Goal: Task Accomplishment & Management: Manage account settings

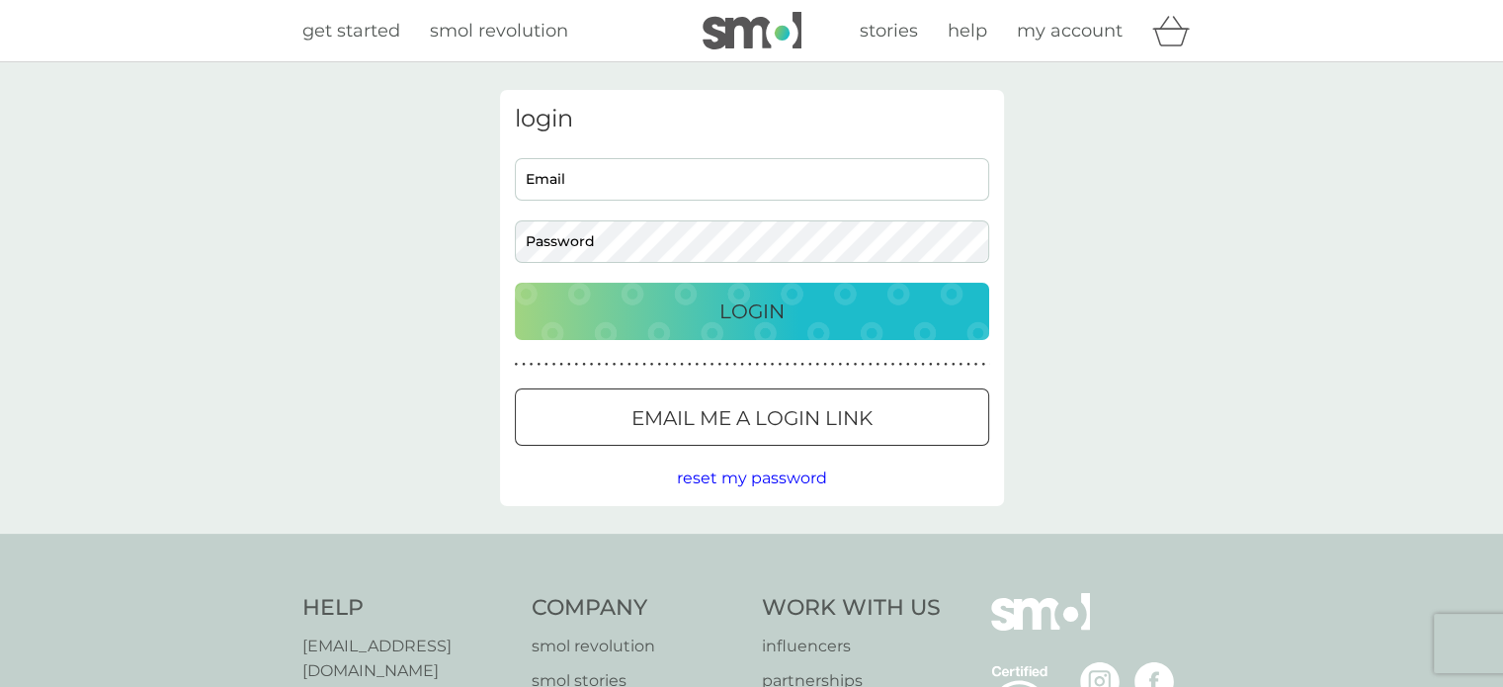
type input "[EMAIL_ADDRESS][DOMAIN_NAME]"
click at [671, 309] on div "Login" at bounding box center [752, 311] width 435 height 32
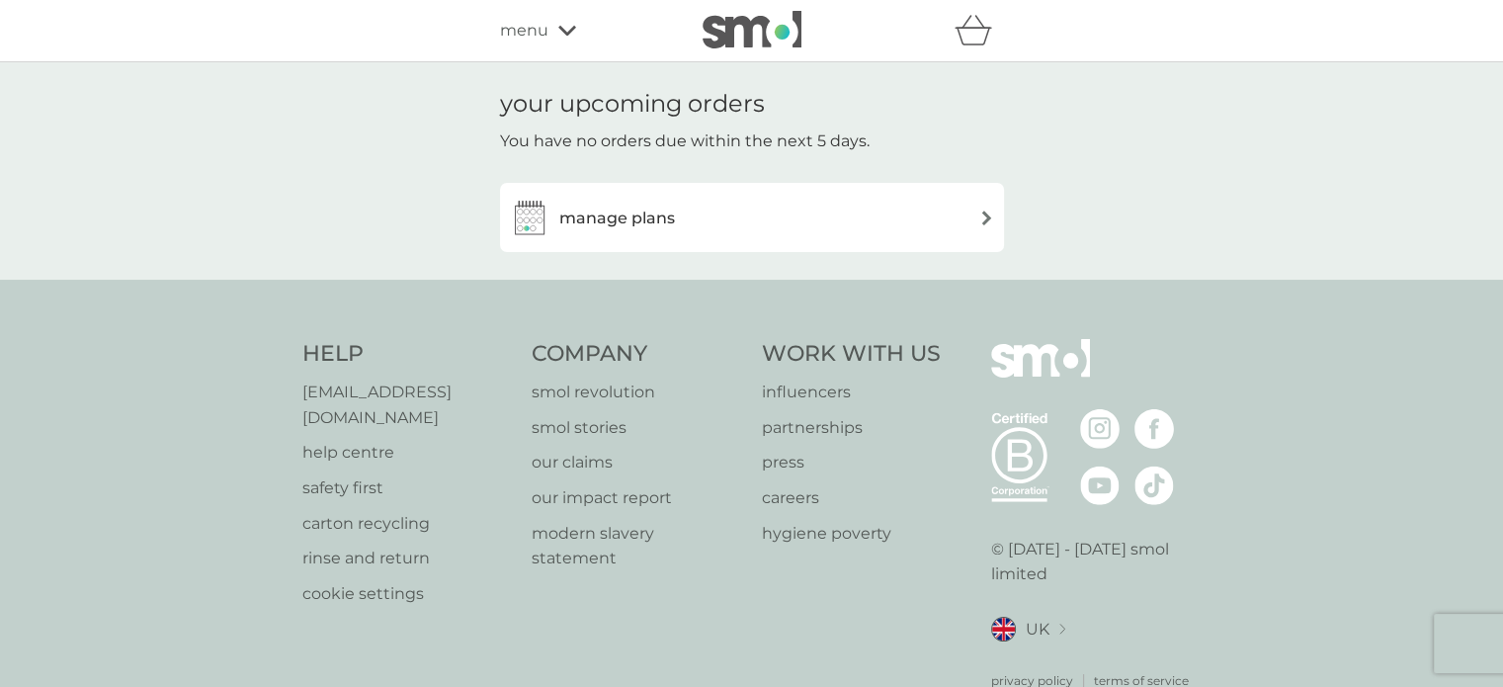
click at [599, 220] on h3 "manage plans" at bounding box center [617, 219] width 116 height 26
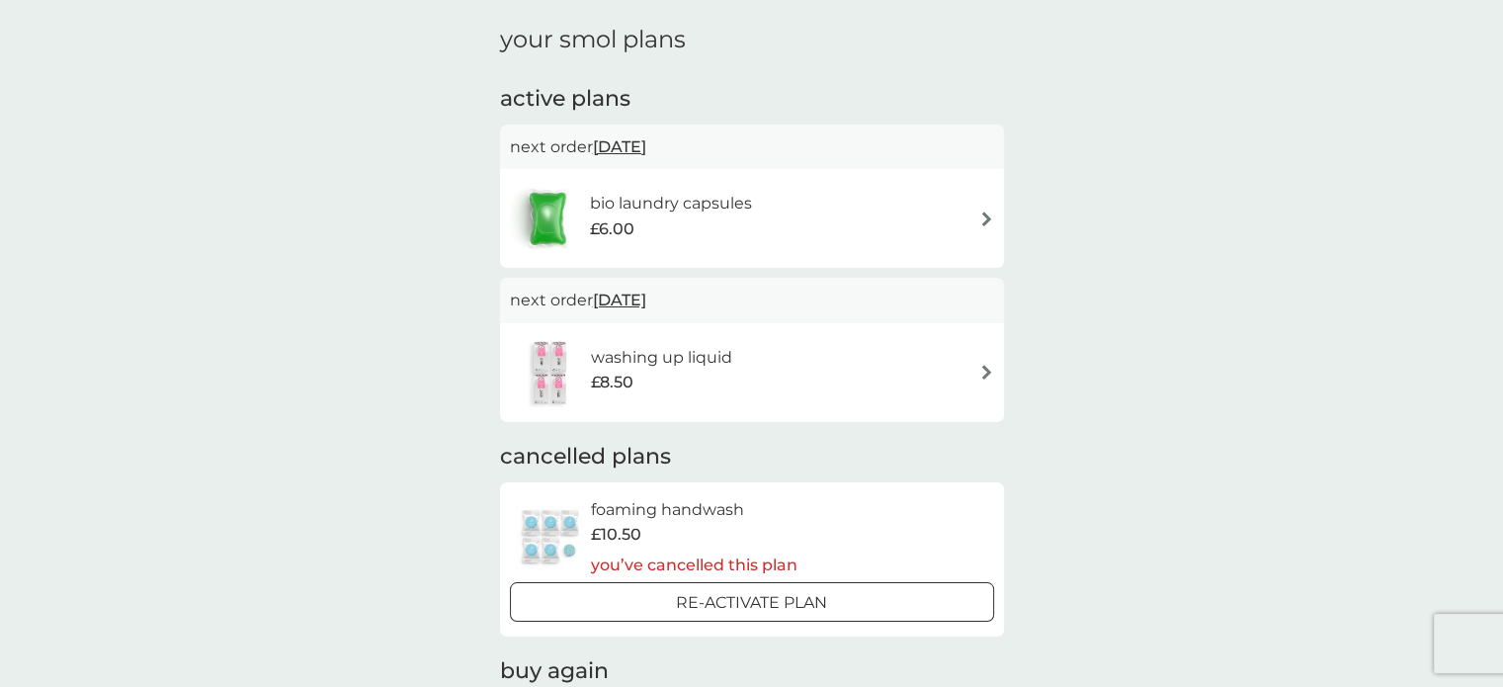
scroll to position [99, 0]
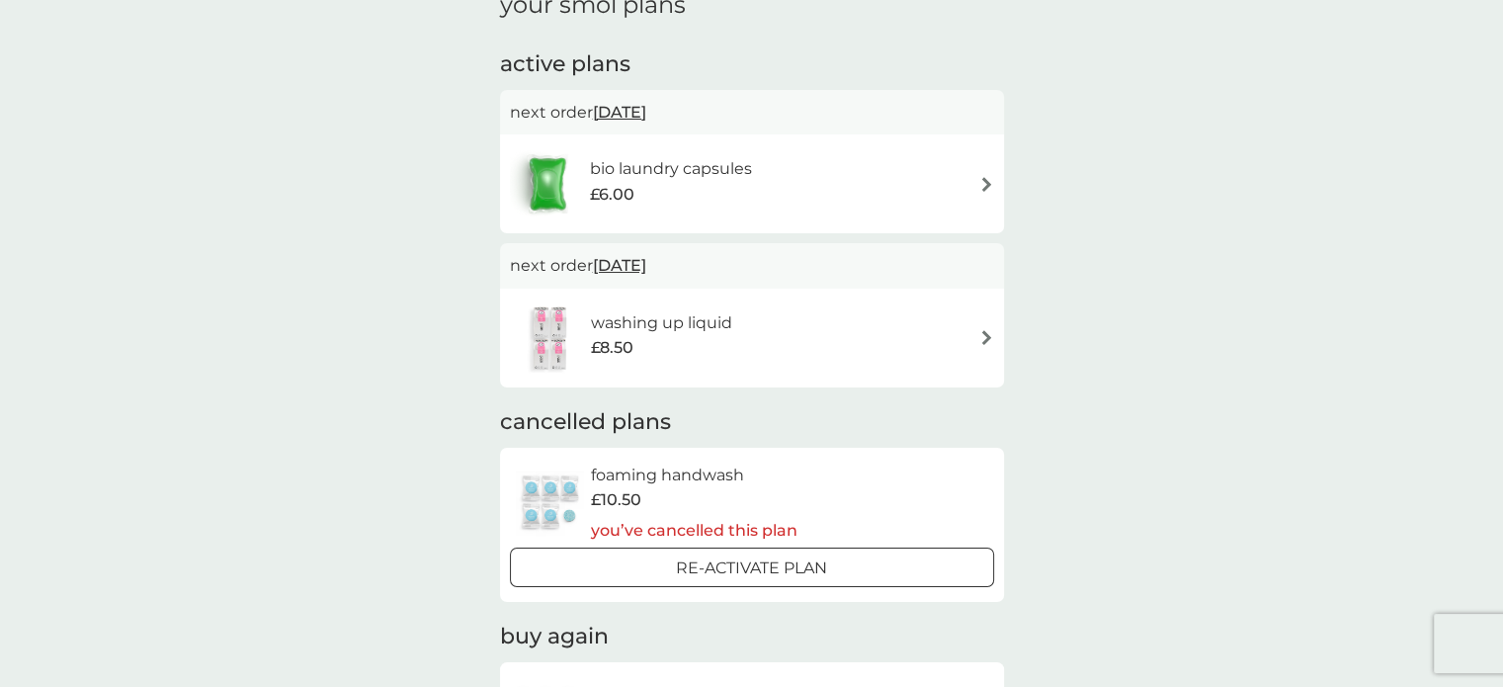
click at [635, 264] on span "1 Jan 2026" at bounding box center [619, 265] width 53 height 39
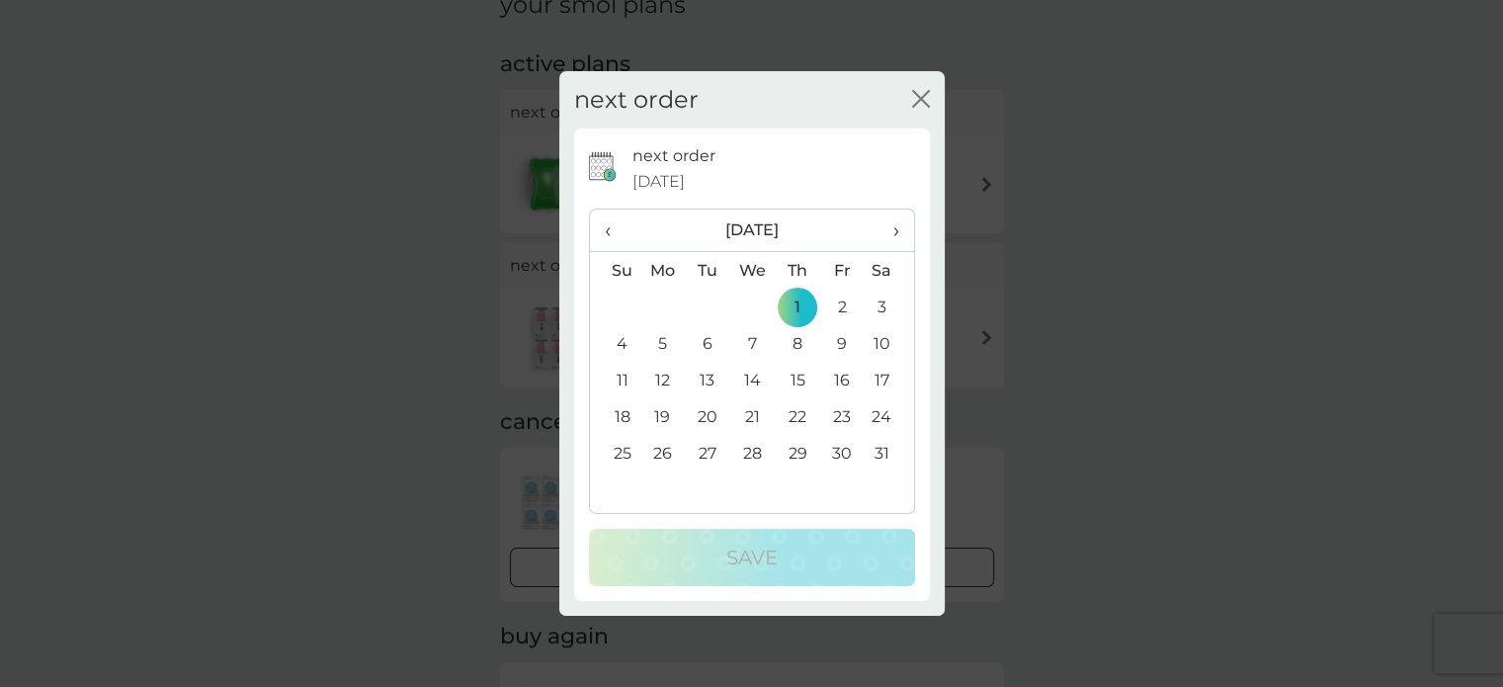
click at [888, 228] on span "›" at bounding box center [888, 229] width 20 height 41
click at [617, 343] on td "1" at bounding box center [615, 343] width 50 height 37
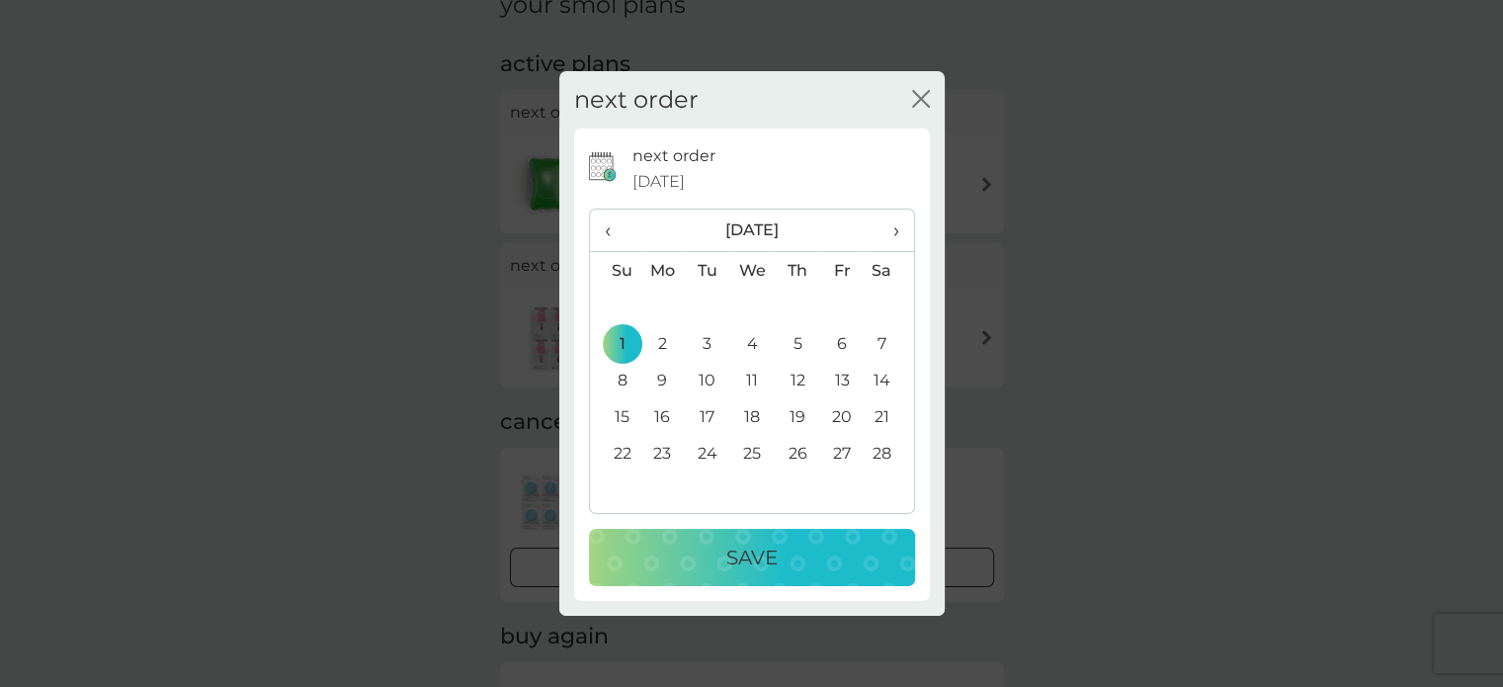
click at [782, 560] on div "Save" at bounding box center [752, 557] width 287 height 32
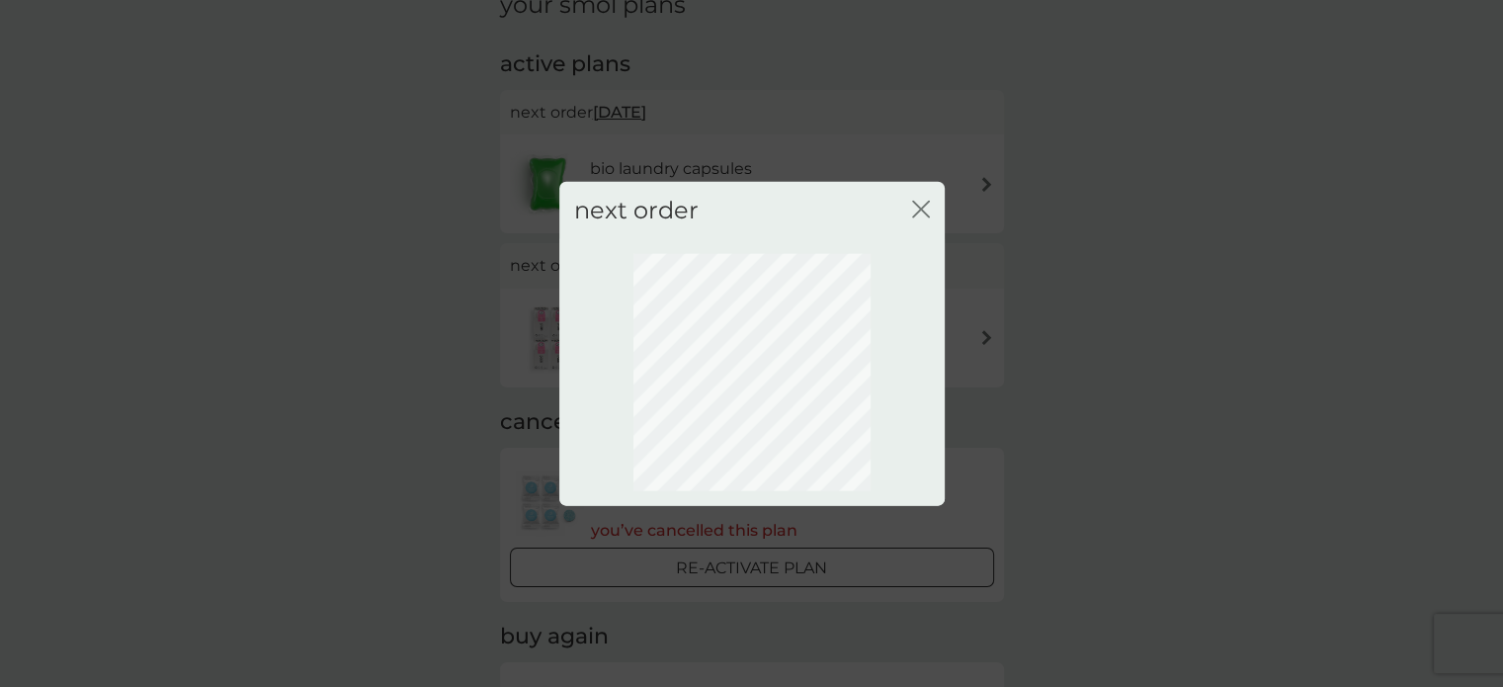
click at [918, 213] on icon "close" at bounding box center [921, 209] width 18 height 18
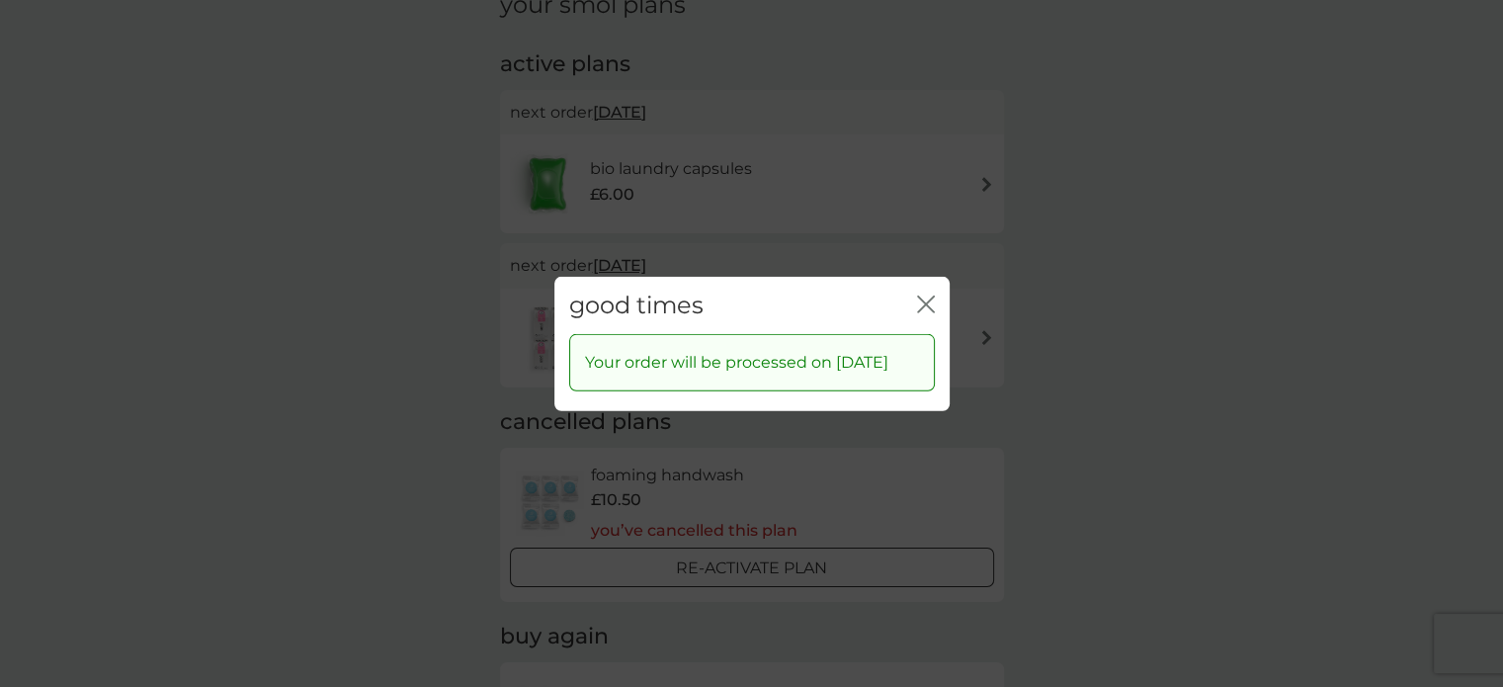
click at [923, 295] on icon "close" at bounding box center [926, 303] width 18 height 18
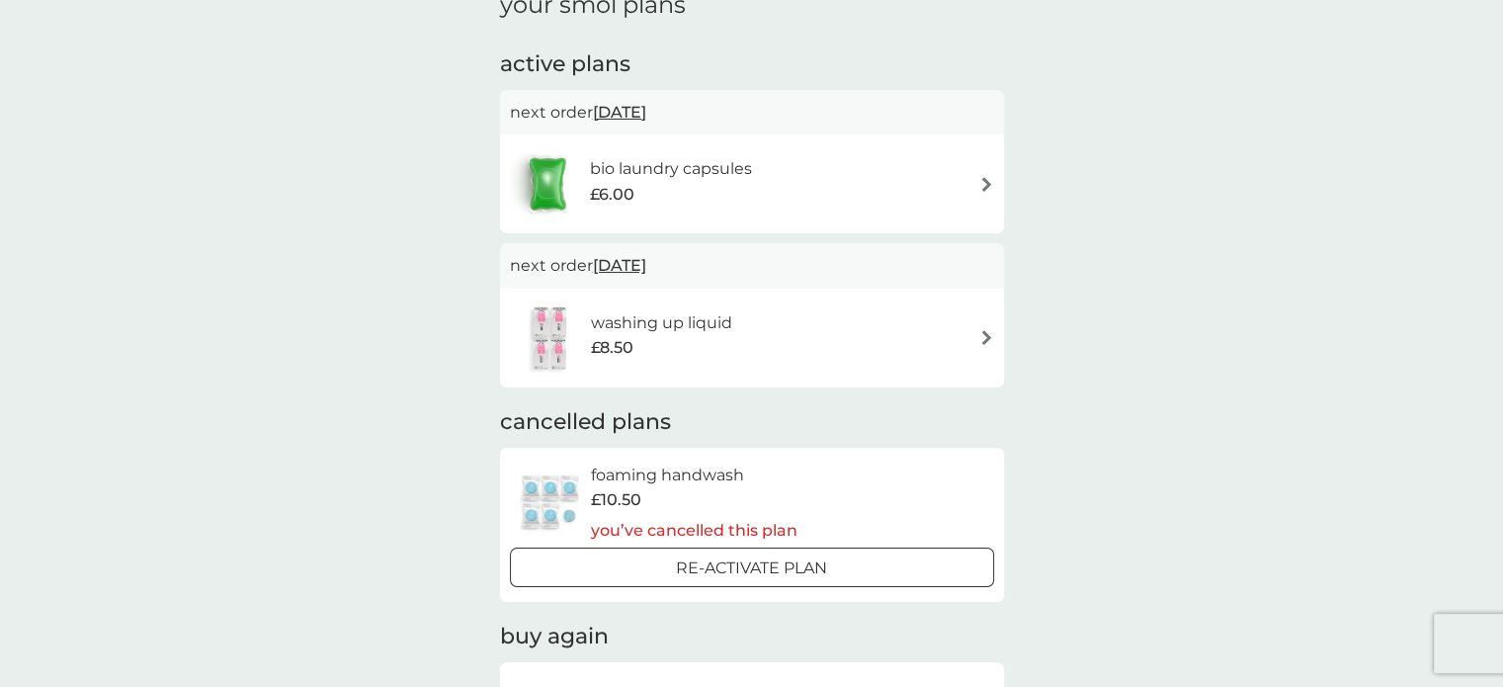
click at [940, 189] on div "bio laundry capsules £6.00" at bounding box center [752, 183] width 484 height 69
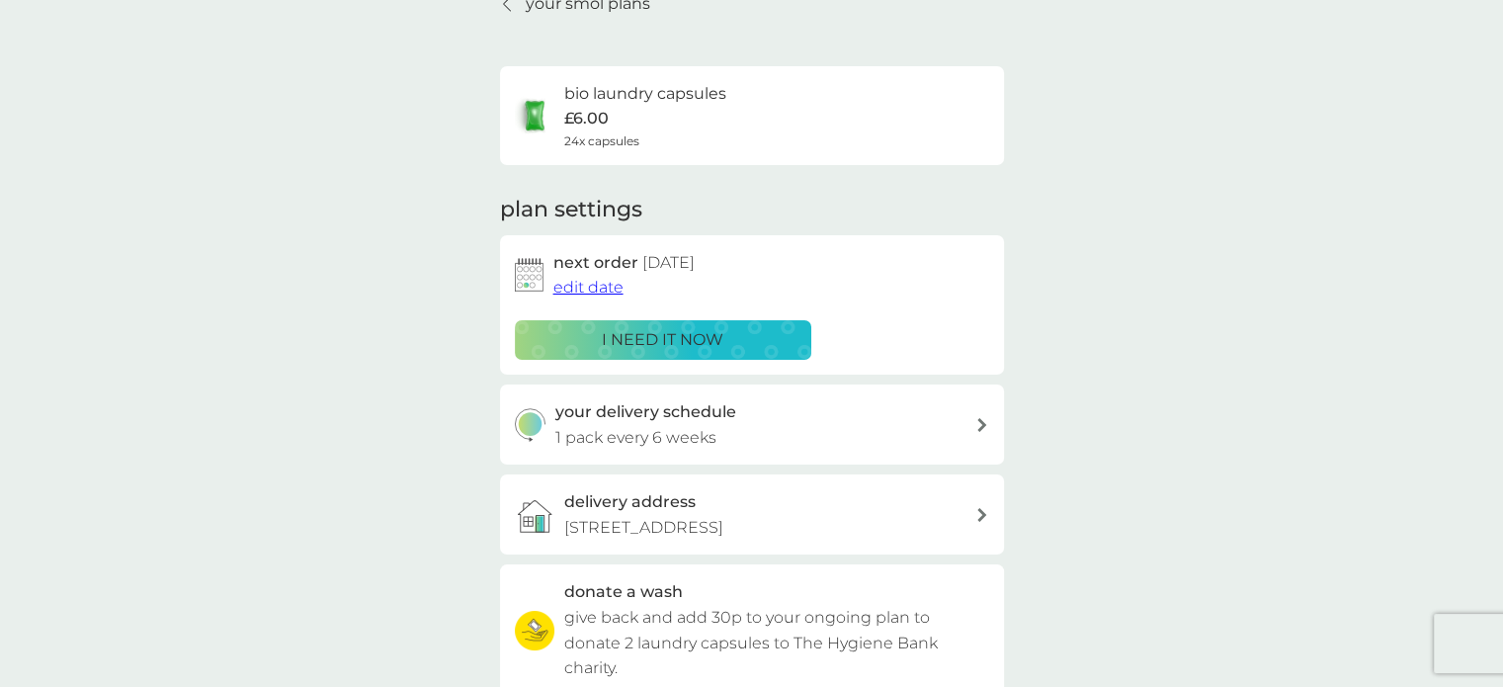
scroll to position [198, 0]
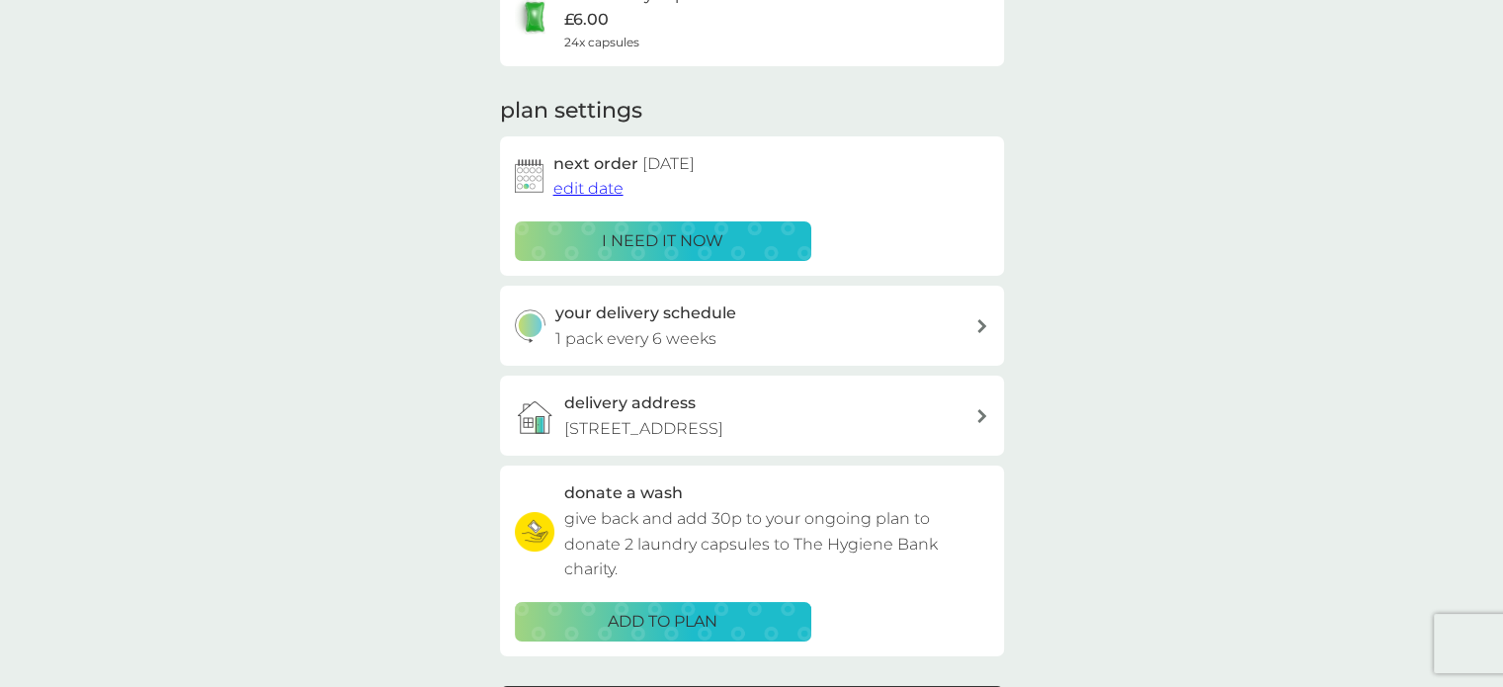
click at [941, 330] on div "your delivery schedule 1 pack every 6 weeks" at bounding box center [765, 325] width 420 height 50
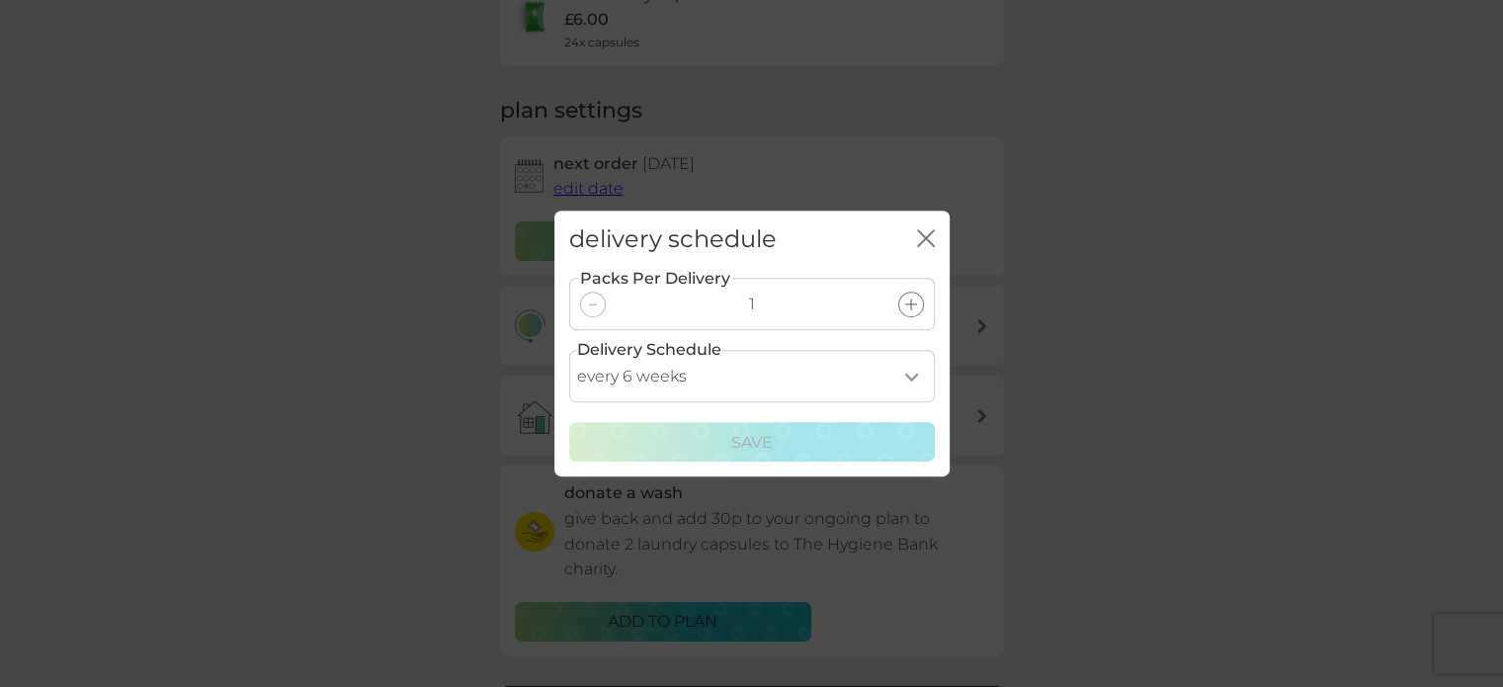
click at [916, 370] on select "every 1 week every 2 weeks every 3 weeks every 4 weeks every 5 weeks every 6 we…" at bounding box center [752, 376] width 366 height 52
select select "28"
click at [569, 350] on select "every 1 week every 2 weeks every 3 weeks every 4 weeks every 5 weeks every 6 we…" at bounding box center [752, 376] width 366 height 52
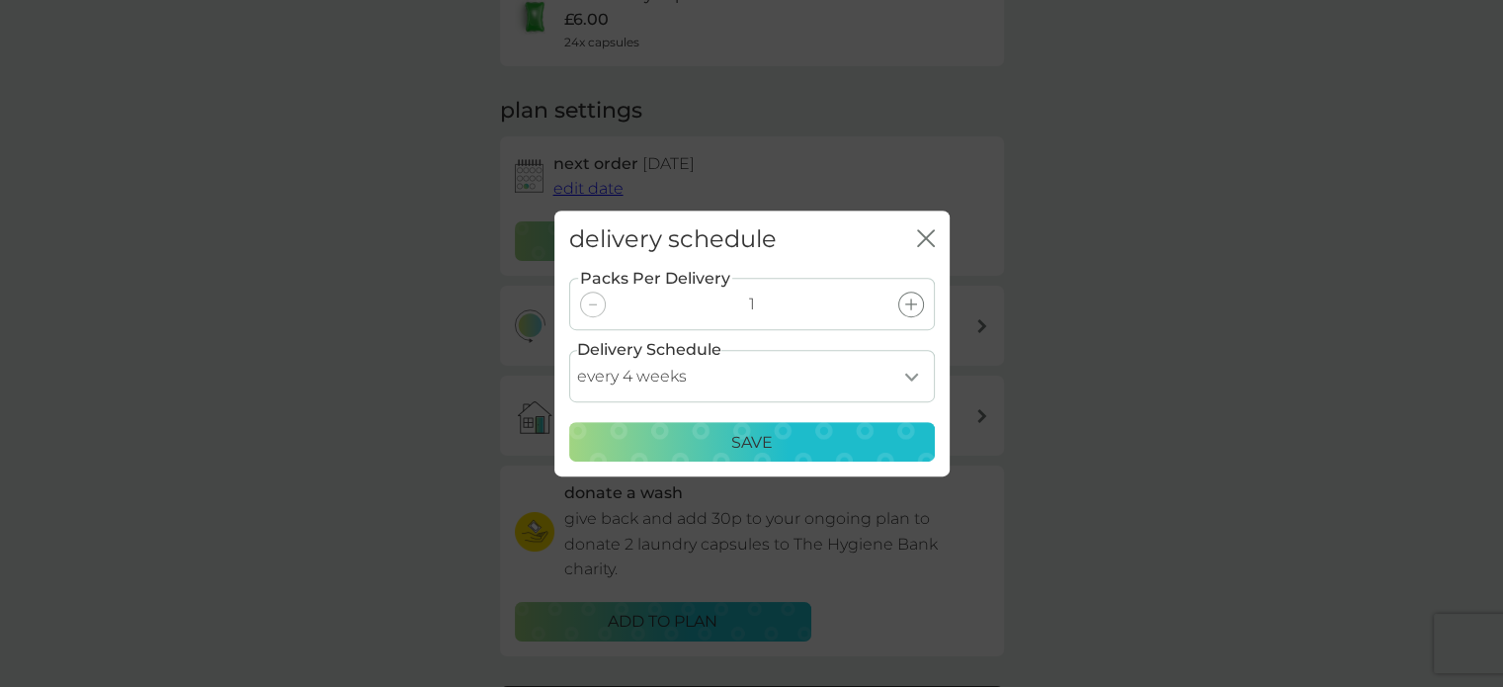
click at [854, 442] on div "Save" at bounding box center [752, 443] width 340 height 26
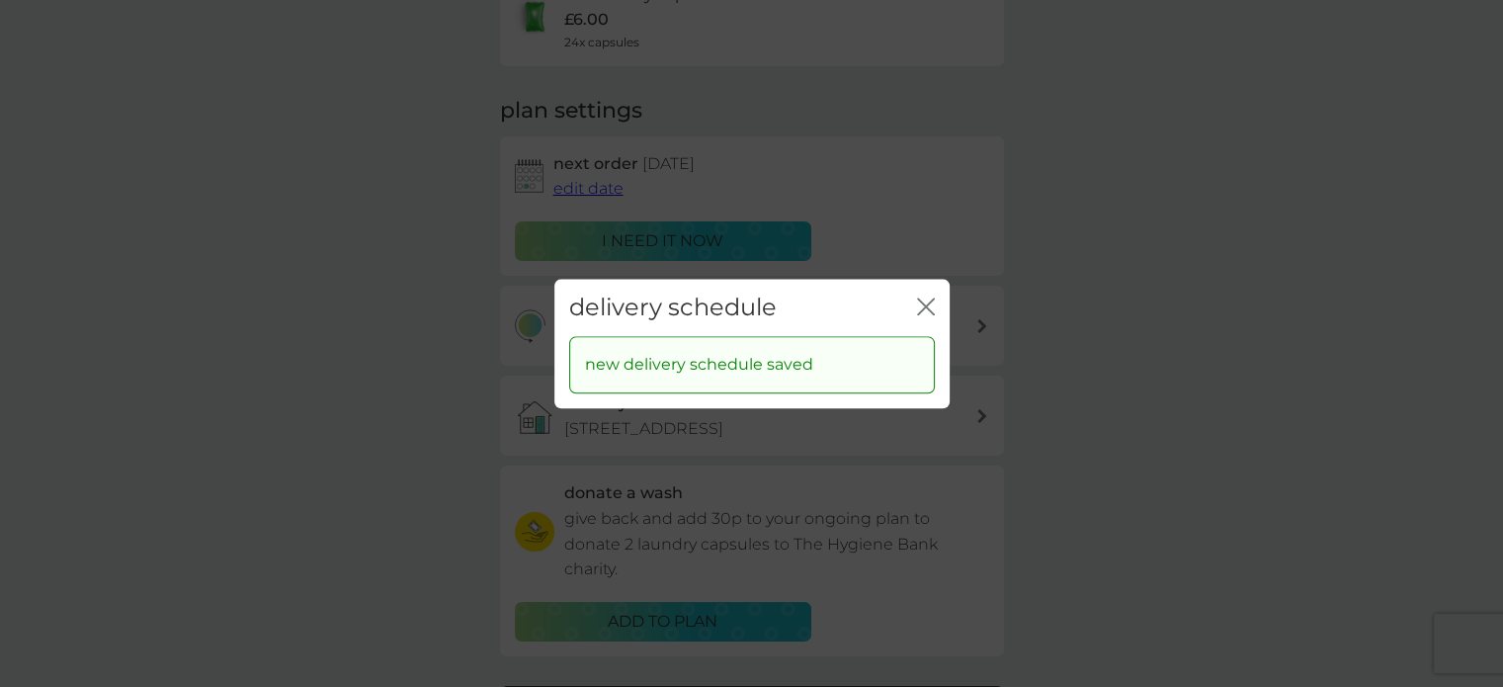
click at [926, 307] on icon "close" at bounding box center [930, 306] width 8 height 16
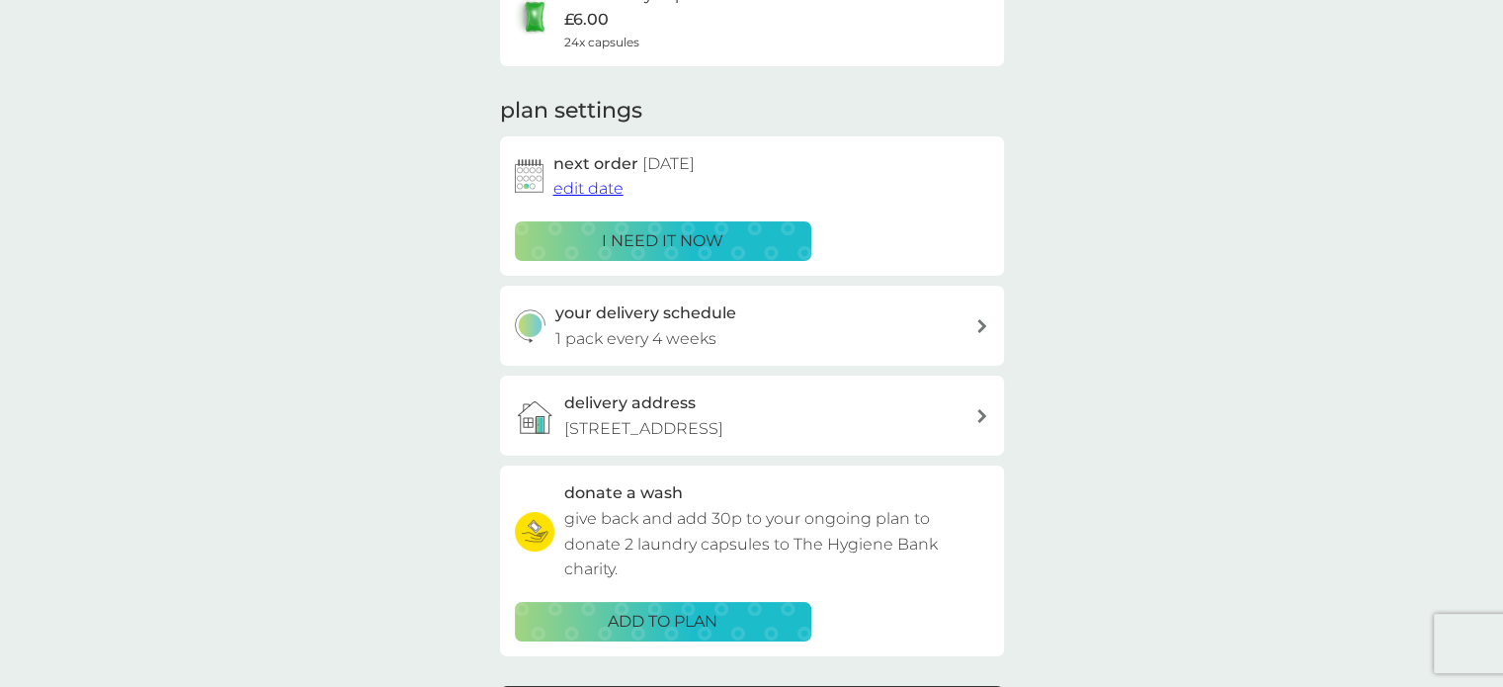
click at [1070, 306] on div "your smol plans bio laundry capsules £6.00 24x capsules plan settings next orde…" at bounding box center [751, 336] width 1503 height 943
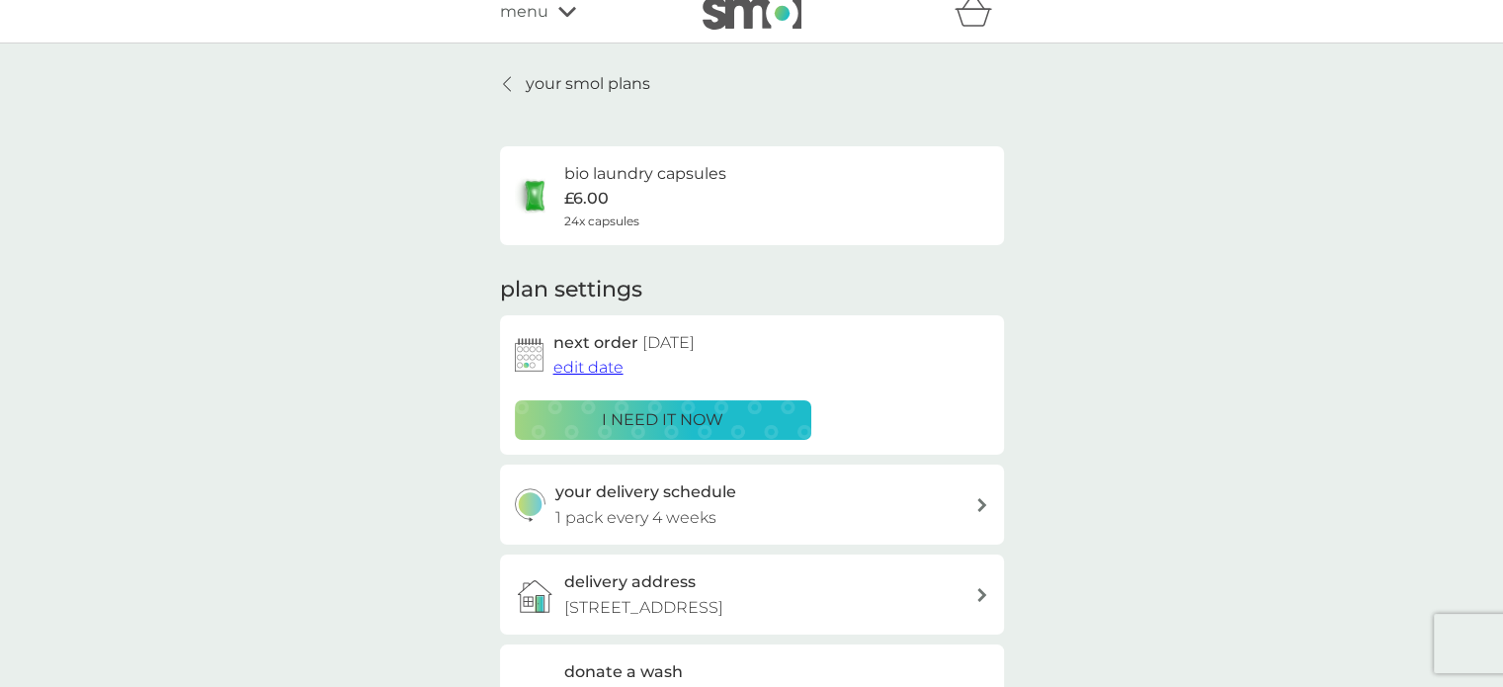
scroll to position [0, 0]
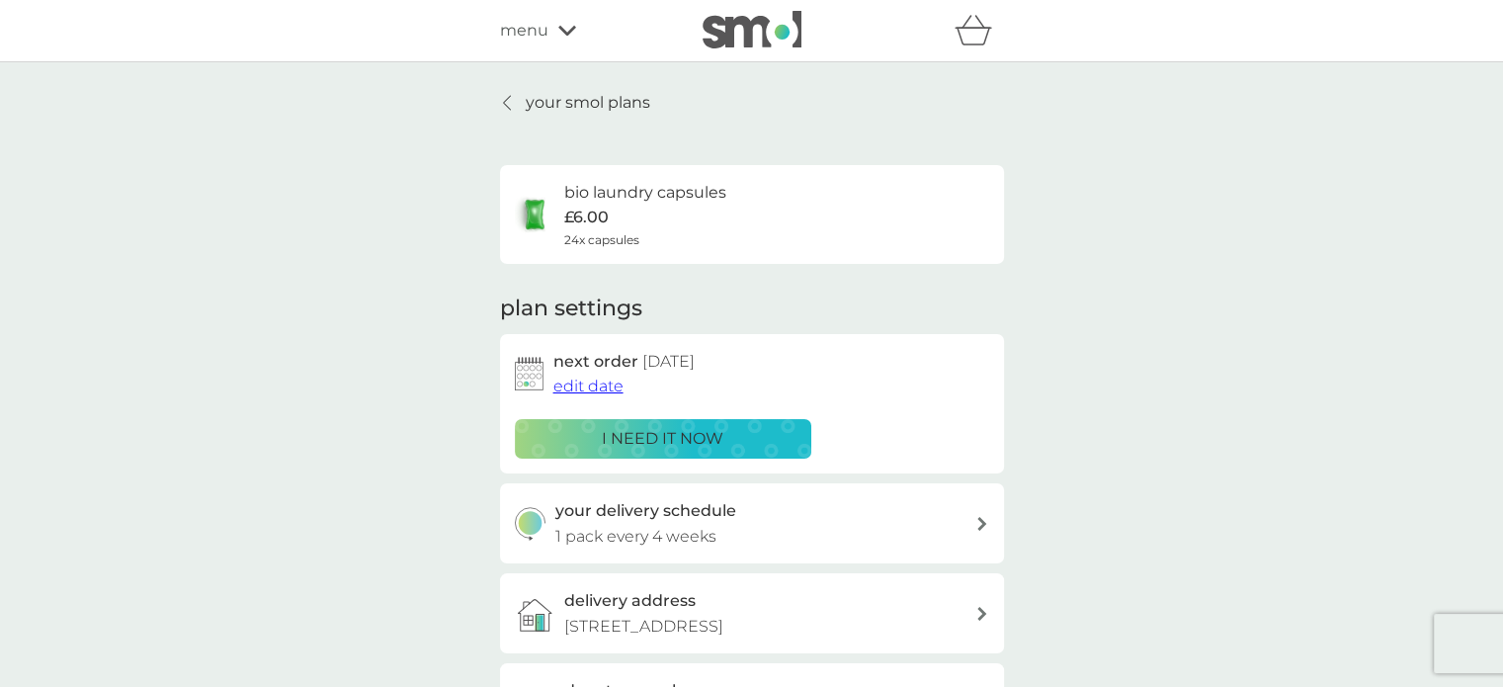
click at [507, 105] on icon at bounding box center [507, 103] width 8 height 16
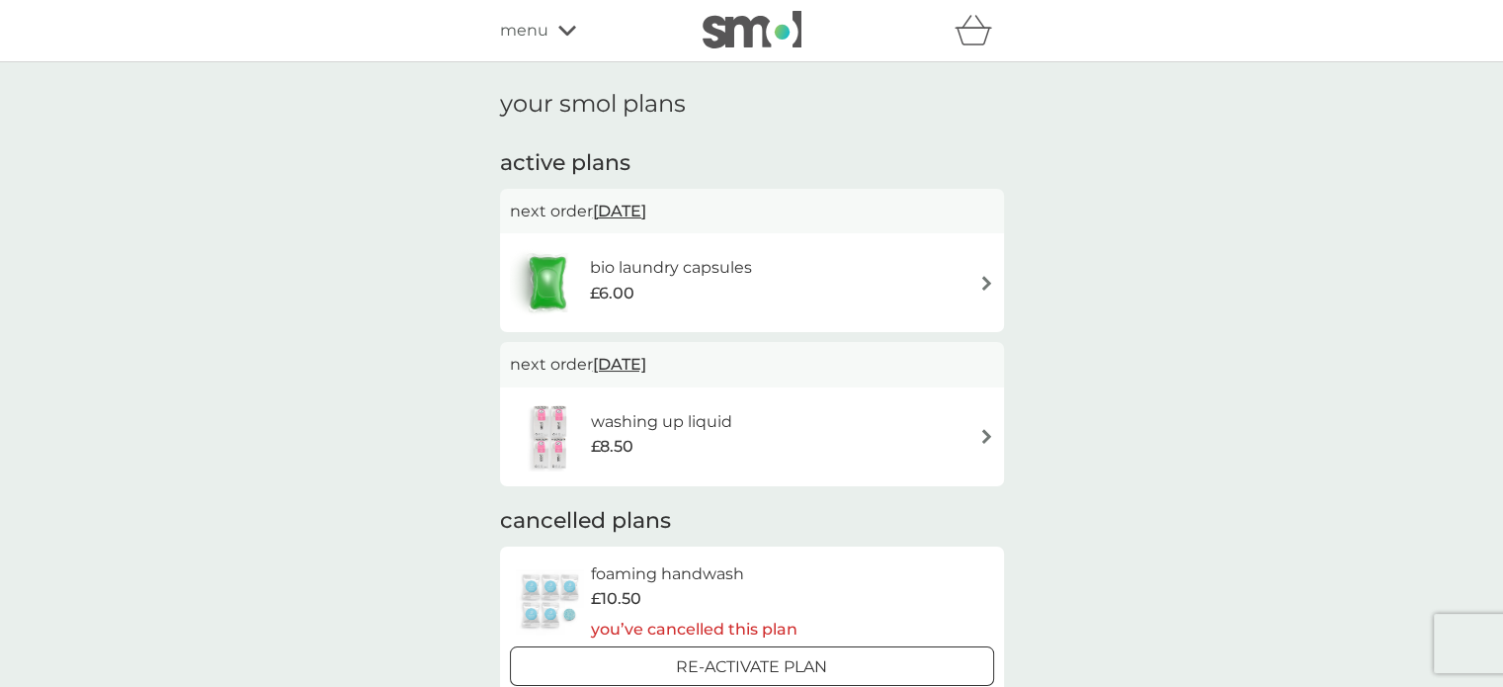
click at [552, 33] on div "menu" at bounding box center [584, 31] width 168 height 26
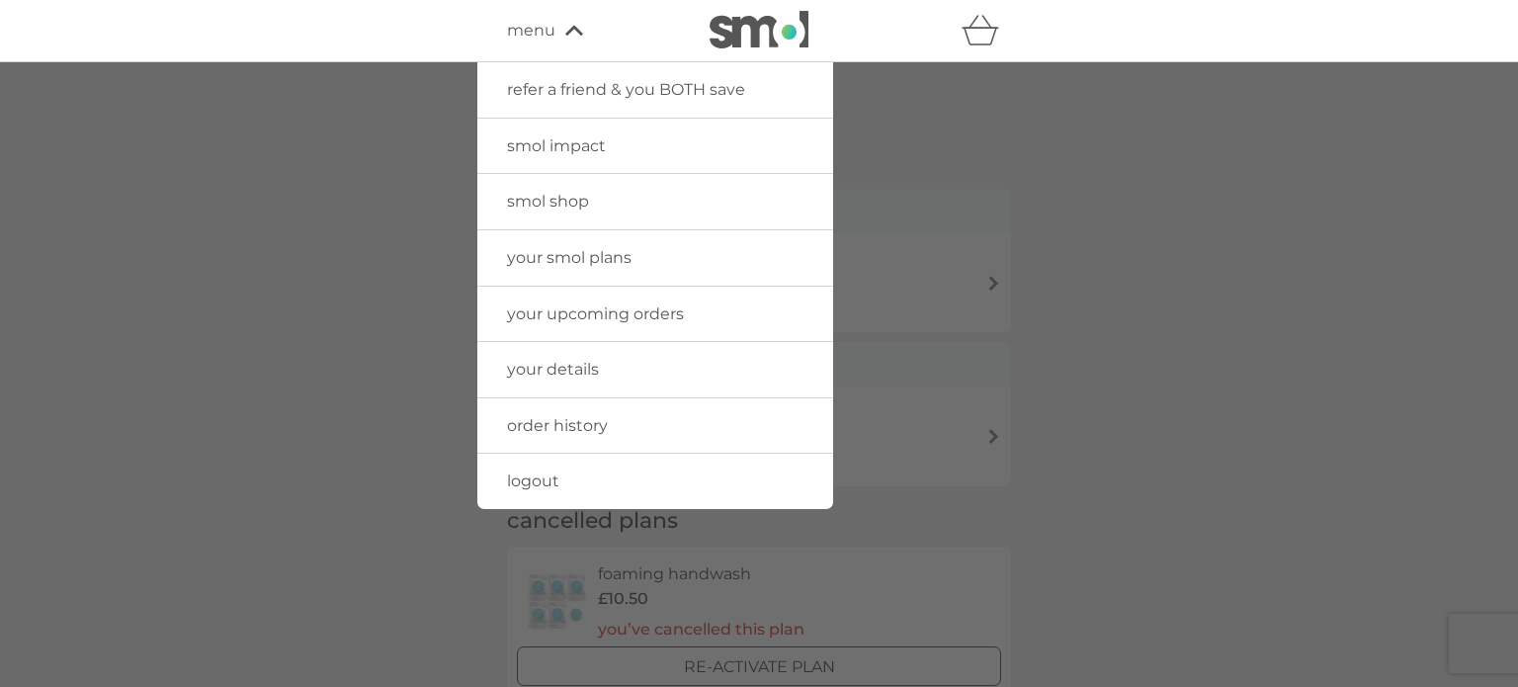
click at [586, 200] on span "smol shop" at bounding box center [548, 201] width 82 height 19
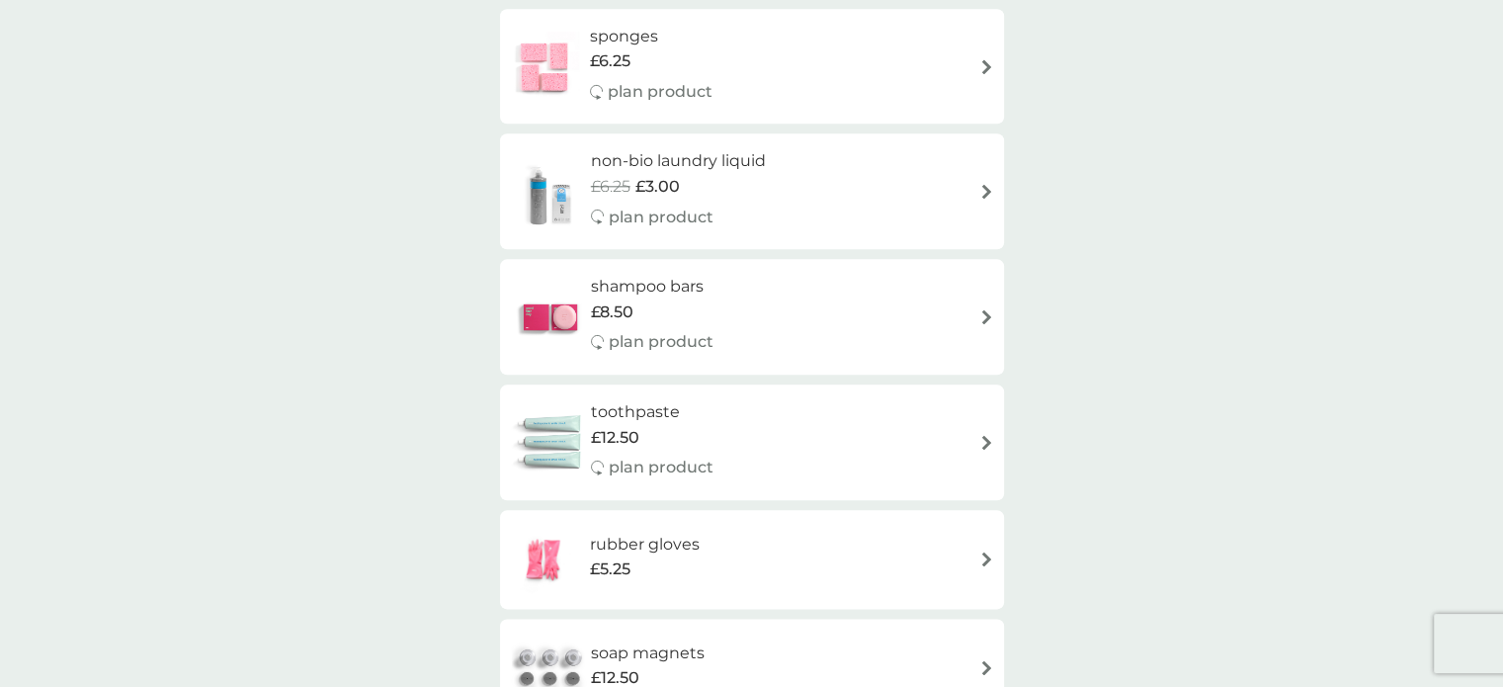
scroll to position [2174, 0]
